Goal: Contribute content: Contribute content

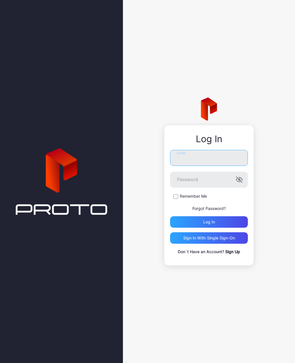
click at [193, 164] on input "Email" at bounding box center [209, 158] width 78 height 16
click at [208, 163] on input "Email" at bounding box center [209, 158] width 78 height 16
click at [211, 158] on input "Email" at bounding box center [209, 158] width 78 height 16
type input "*"
type input "**********"
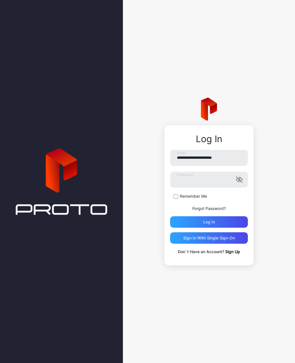
click at [182, 221] on div "Log in" at bounding box center [209, 221] width 78 height 11
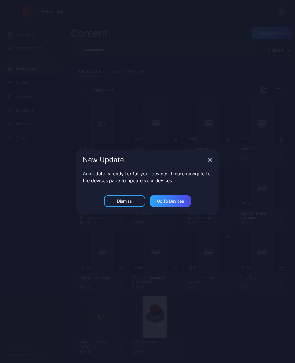
click at [37, 199] on div "New Update An update is ready for 3 of your devices. Please navigate to the dev…" at bounding box center [147, 181] width 295 height 363
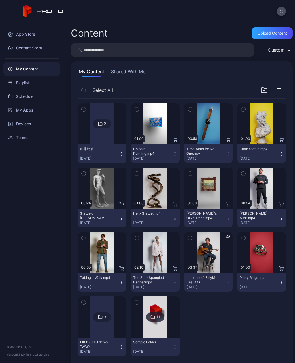
click at [270, 37] on div "Upload Content" at bounding box center [271, 32] width 41 height 11
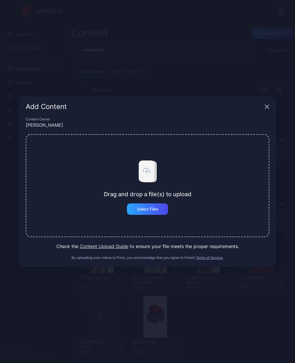
click at [135, 211] on div "Select Files" at bounding box center [147, 208] width 41 height 11
click at [155, 211] on div "Select Files" at bounding box center [147, 208] width 41 height 11
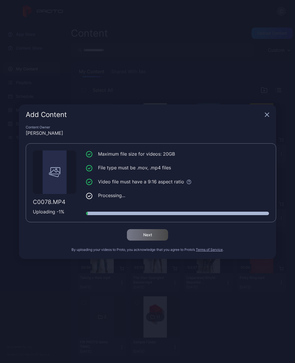
click at [269, 114] on icon "button" at bounding box center [267, 114] width 5 height 5
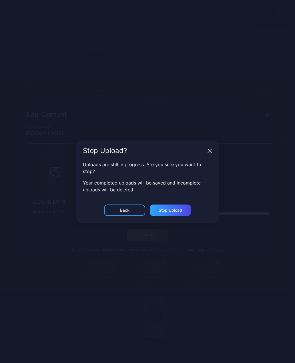
click at [168, 209] on div "Stop Upload" at bounding box center [170, 210] width 23 height 5
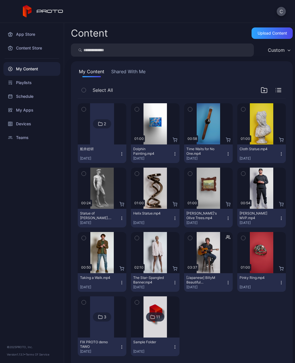
click at [270, 33] on div "Upload Content" at bounding box center [271, 33] width 29 height 5
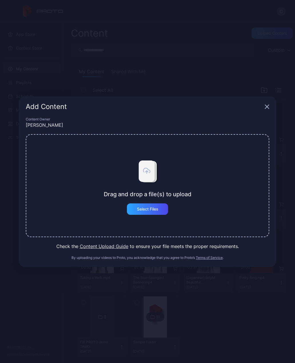
click at [139, 209] on div "Select Files" at bounding box center [147, 209] width 21 height 5
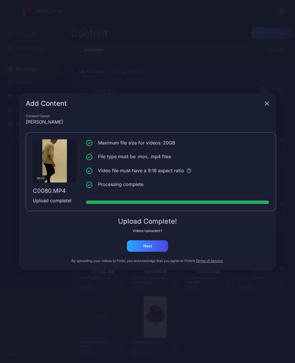
click at [155, 246] on div "Next" at bounding box center [147, 245] width 41 height 11
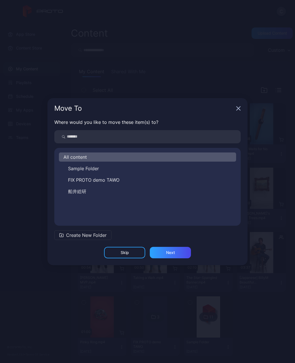
click at [178, 253] on div "Next" at bounding box center [170, 252] width 41 height 11
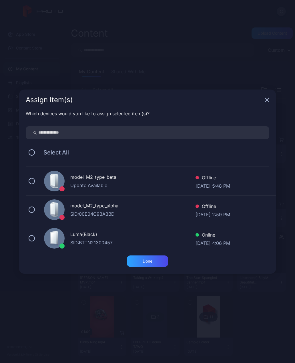
click at [102, 241] on div "SID: BTTN21300457" at bounding box center [132, 242] width 125 height 7
click at [154, 264] on div "Done" at bounding box center [147, 260] width 41 height 11
